Goal: Navigation & Orientation: Find specific page/section

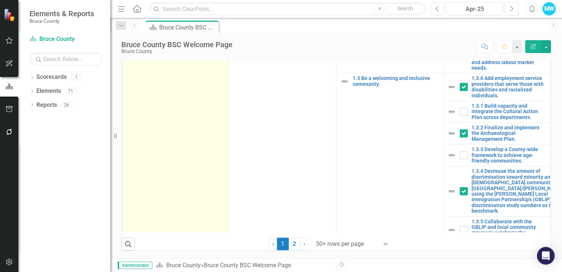
scroll to position [147, 0]
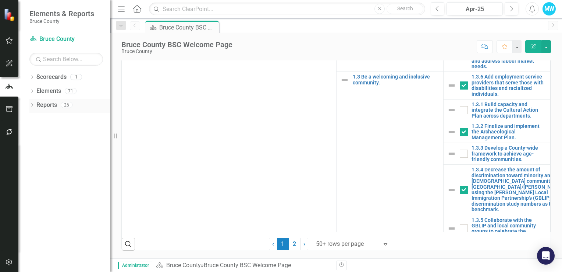
click at [32, 107] on icon "Dropdown" at bounding box center [31, 105] width 5 height 4
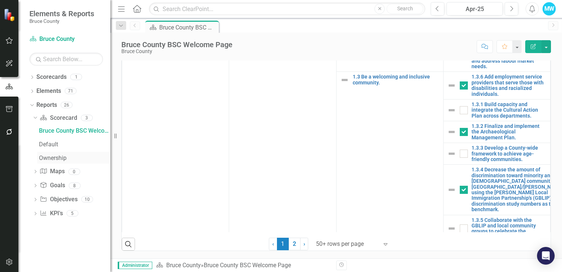
click at [52, 157] on div "Ownership" at bounding box center [74, 158] width 71 height 7
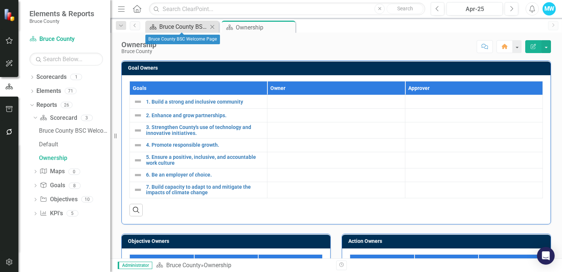
click at [166, 27] on div "Bruce County BSC Welcome Page" at bounding box center [183, 26] width 49 height 9
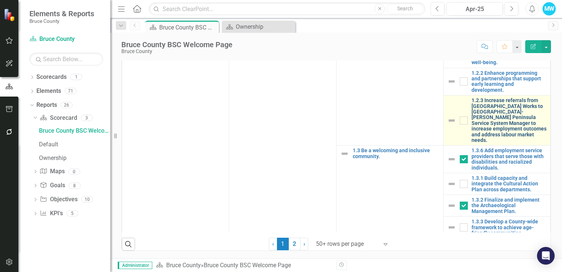
scroll to position [110, 0]
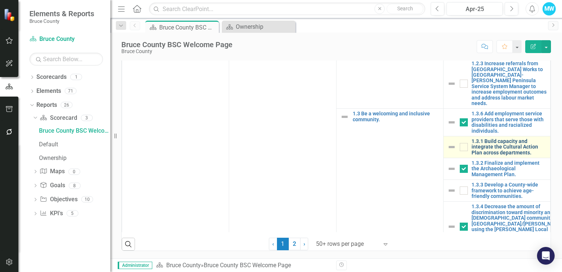
click at [490, 155] on link "1.3.1 Build capacity and integrate the Cultural Action Plan across departments." at bounding box center [509, 146] width 75 height 17
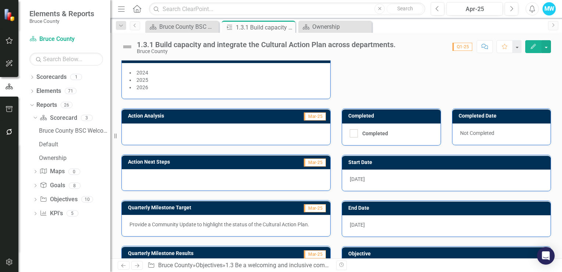
scroll to position [156, 0]
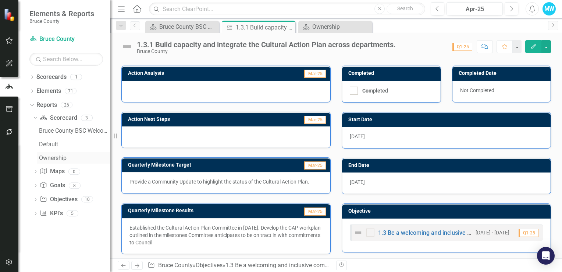
click at [52, 157] on div "Ownership" at bounding box center [74, 158] width 71 height 7
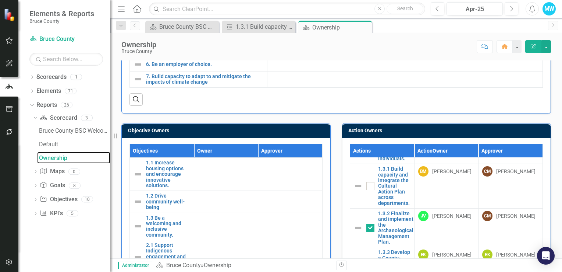
scroll to position [405, 0]
